Goal: Task Accomplishment & Management: Manage account settings

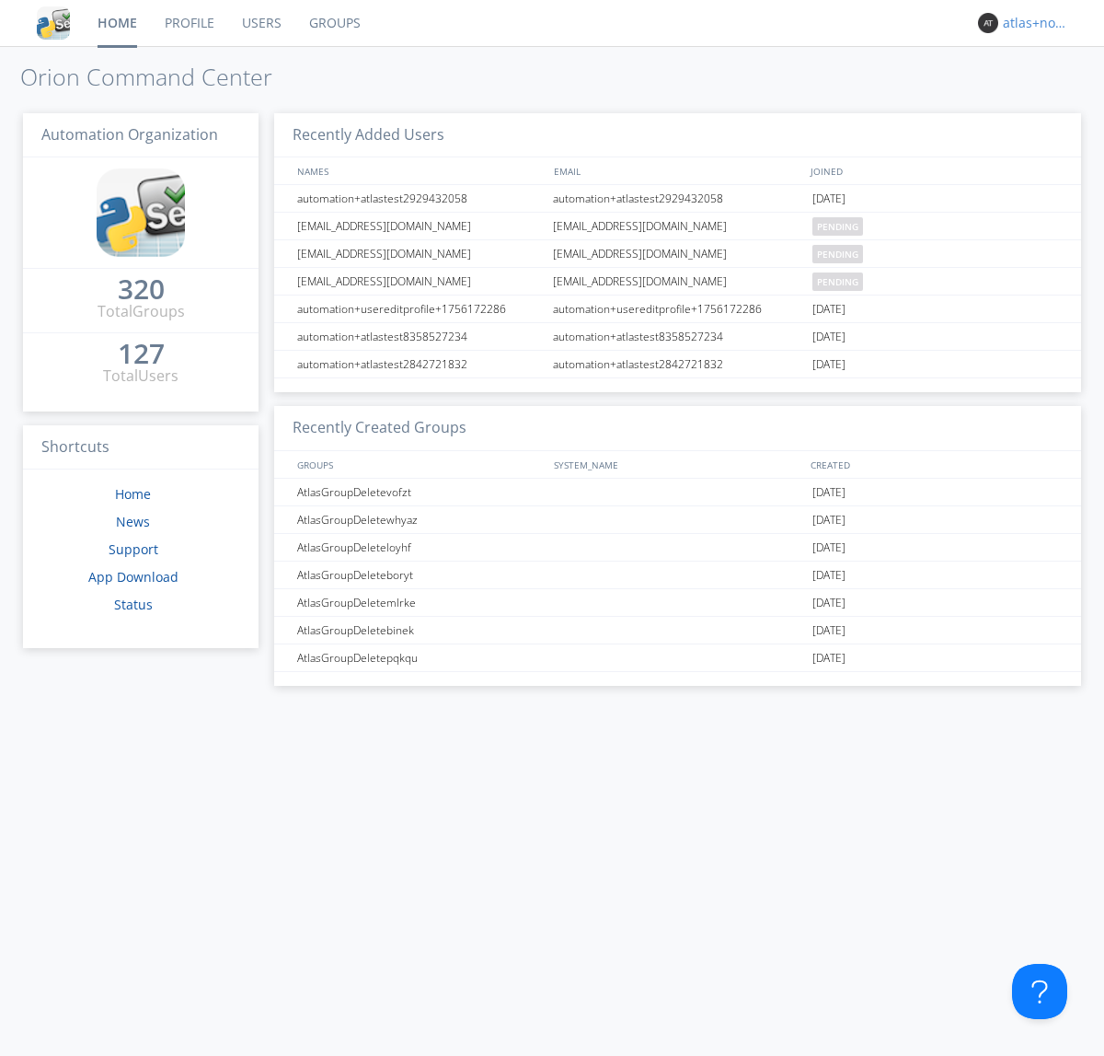
click at [1033, 23] on div "atlas+nodispatch" at bounding box center [1037, 23] width 69 height 18
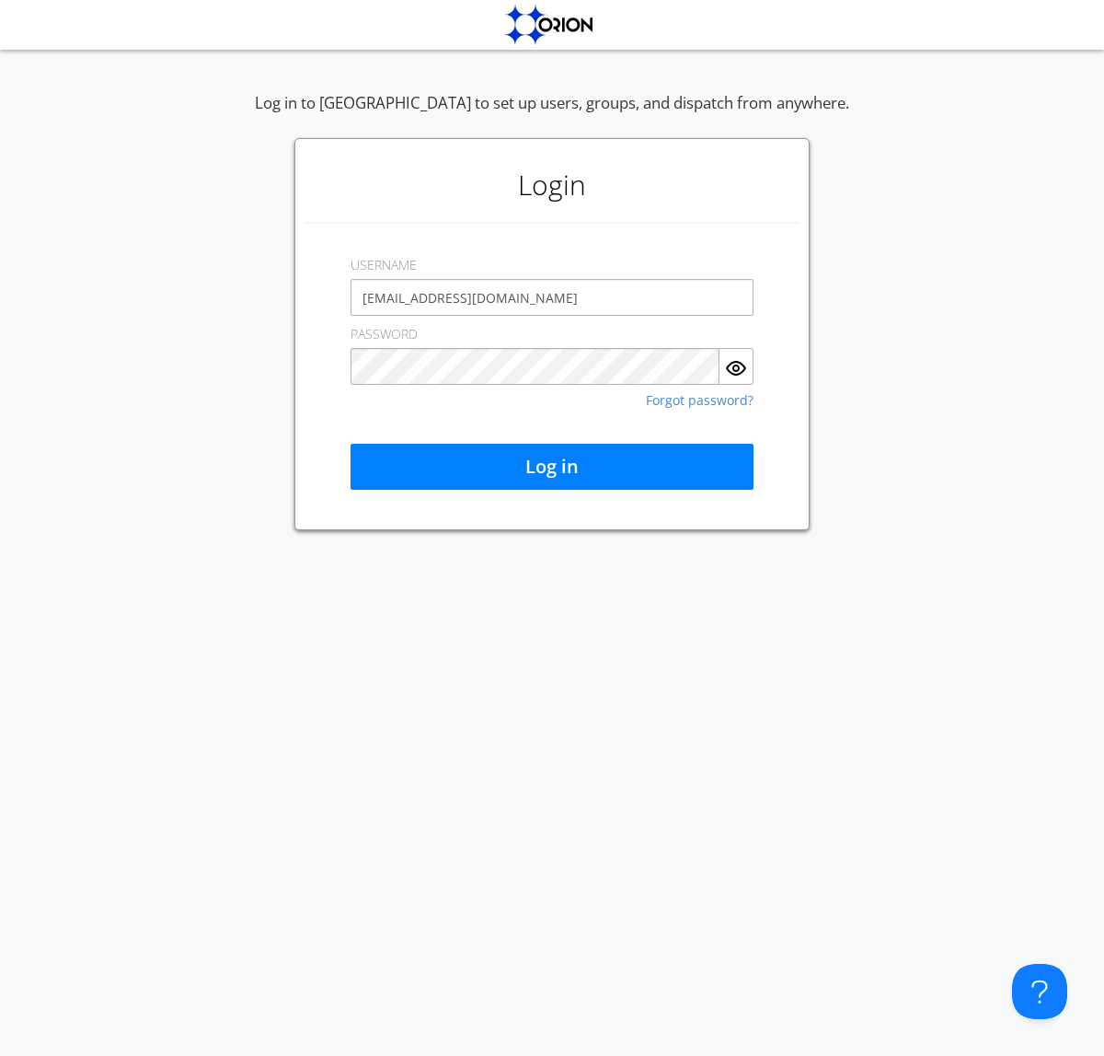
type input "[EMAIL_ADDRESS][DOMAIN_NAME]"
click at [552, 467] on button "Log in" at bounding box center [552, 467] width 403 height 46
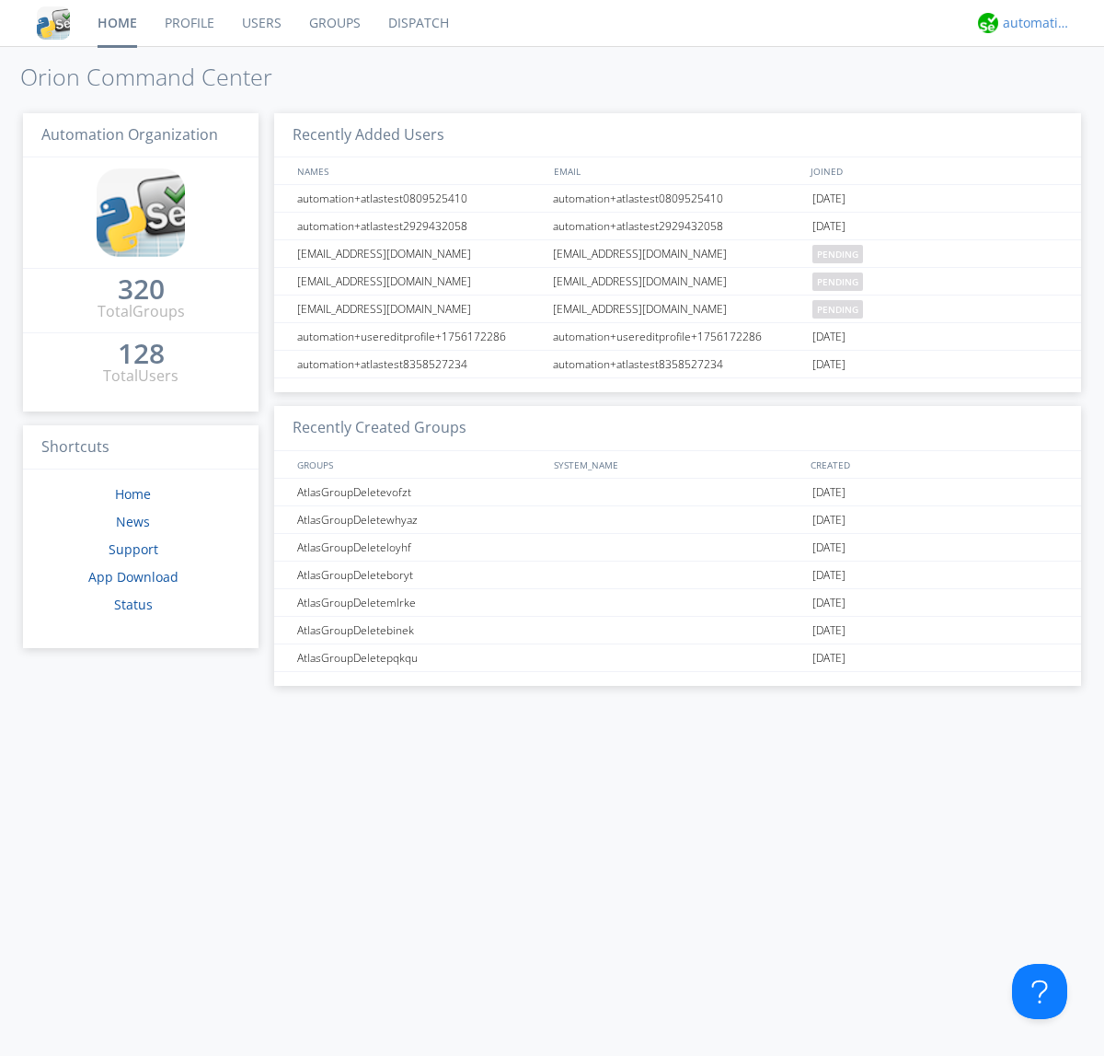
click at [1033, 23] on div "automation+atlas" at bounding box center [1037, 23] width 69 height 18
